Goal: Register for event/course

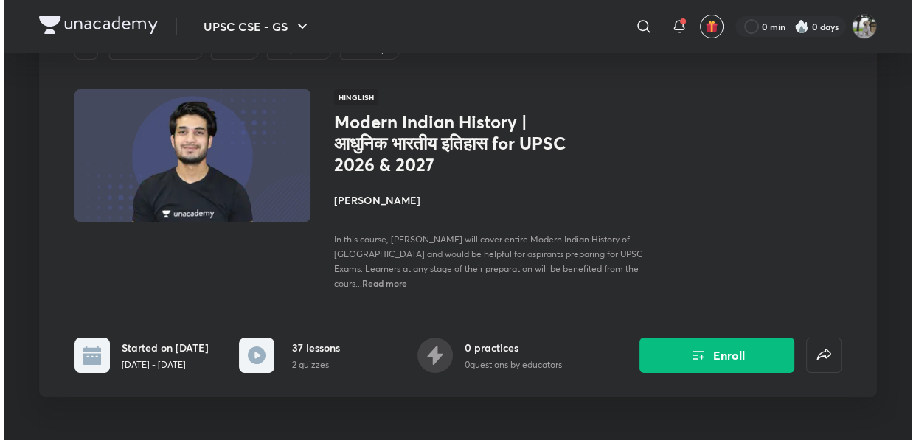
scroll to position [66, 0]
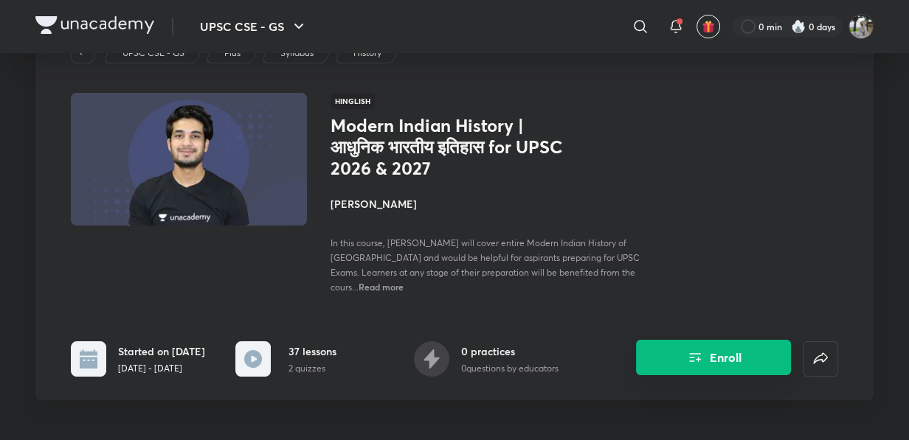
click at [693, 349] on icon "Enroll" at bounding box center [695, 358] width 18 height 18
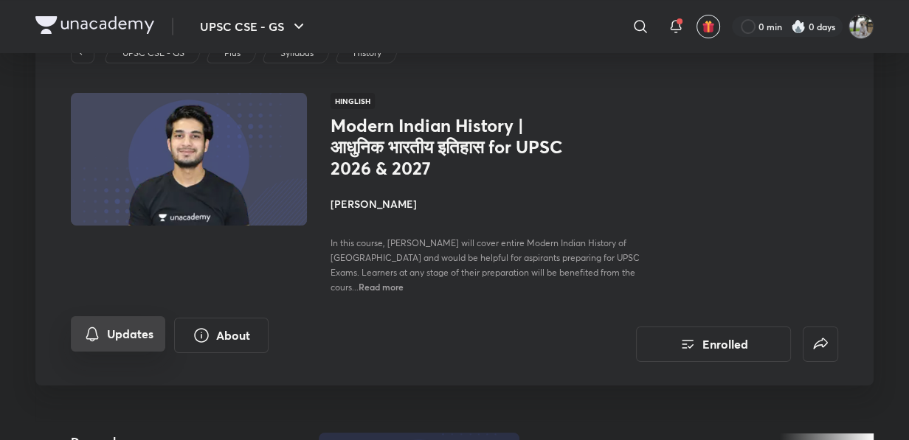
click at [97, 325] on icon "Updates" at bounding box center [92, 334] width 18 height 18
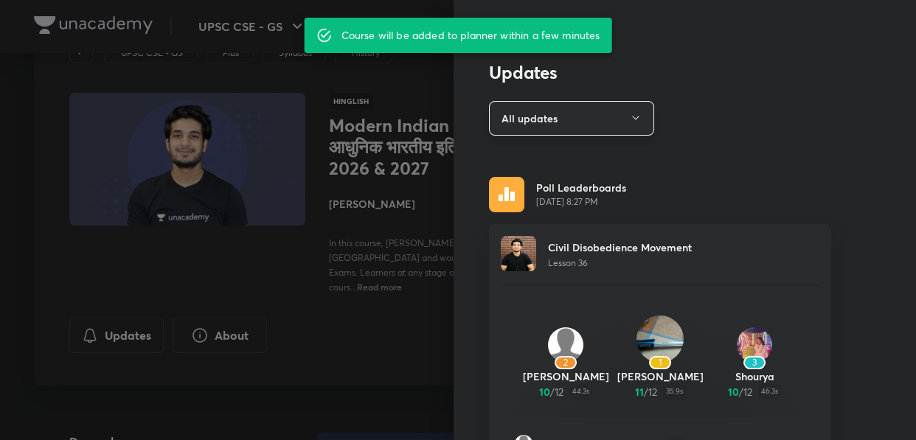
click at [634, 119] on button "All updates" at bounding box center [571, 118] width 165 height 35
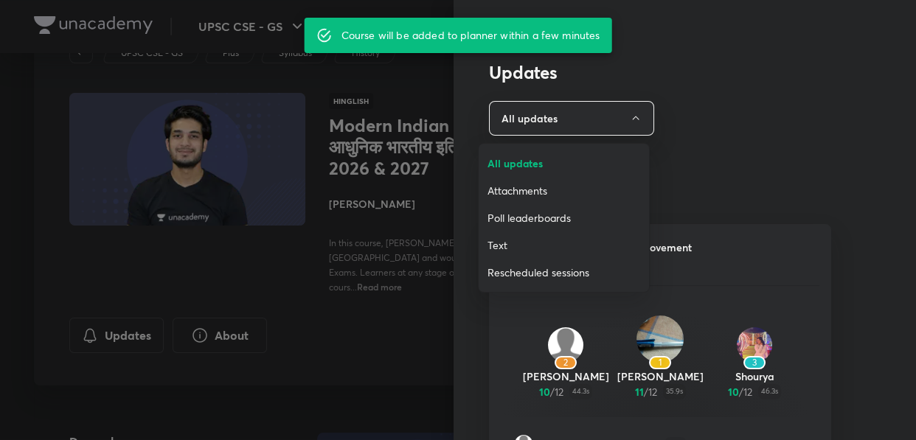
click at [567, 192] on span "Attachments" at bounding box center [564, 190] width 153 height 15
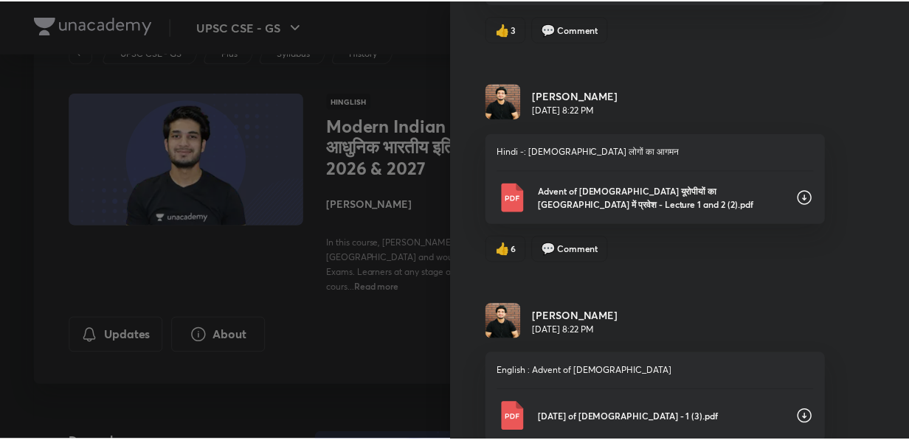
scroll to position [5861, 0]
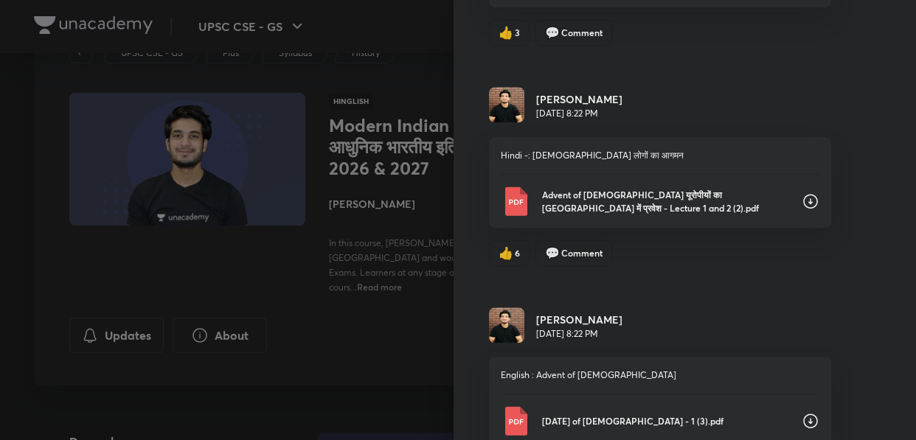
click at [802, 207] on icon at bounding box center [811, 202] width 18 height 18
click at [612, 205] on p "Advent of [DEMOGRAPHIC_DATA] यूरोपीयों का [GEOGRAPHIC_DATA] में प्रवेश - Lectur…" at bounding box center [666, 201] width 248 height 27
click at [582, 194] on p "Advent of [DEMOGRAPHIC_DATA] यूरोपीयों का [GEOGRAPHIC_DATA] में प्रवेश - Lectur…" at bounding box center [666, 201] width 248 height 27
click at [37, 55] on div at bounding box center [458, 220] width 916 height 440
